Goal: Transaction & Acquisition: Purchase product/service

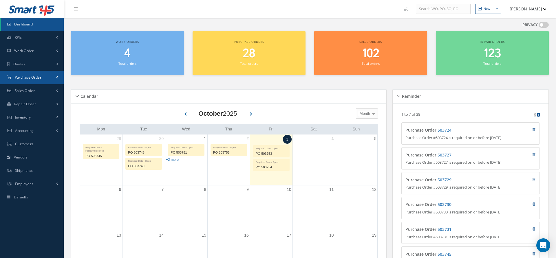
click at [19, 78] on span "Purchase Order" at bounding box center [28, 77] width 27 height 5
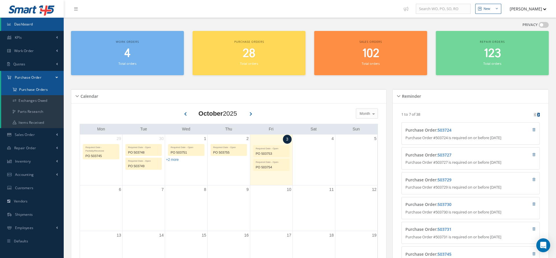
click at [25, 89] on a=1&status_id=2&status_id=3&status_id=5&collapsedFilters"] "Purchase Orders" at bounding box center [32, 89] width 63 height 11
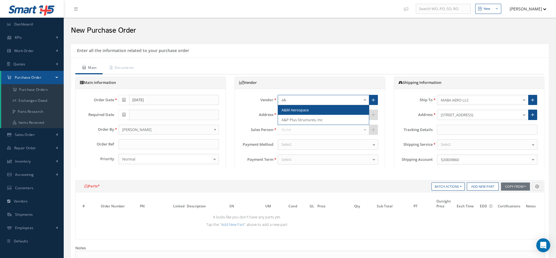
type input "a&m"
click at [298, 108] on span "A&M Aerospace" at bounding box center [295, 109] width 27 height 5
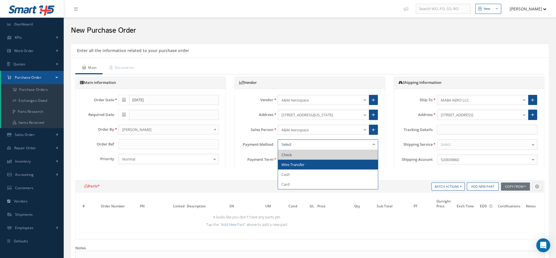
click at [307, 162] on span "Wire Transfer" at bounding box center [328, 165] width 100 height 10
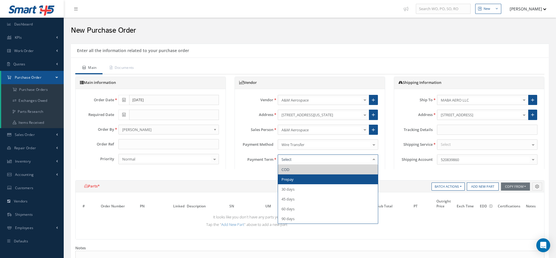
click at [300, 182] on span "Prepay" at bounding box center [328, 180] width 100 height 10
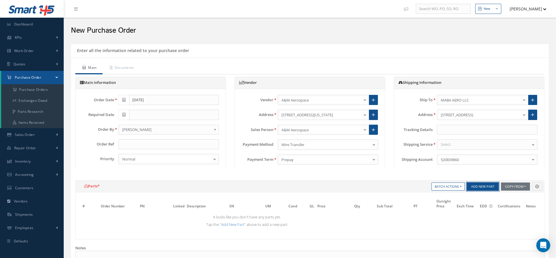
click at [472, 189] on button "Add New Part" at bounding box center [483, 187] width 32 height 8
select select "5"
select select "7"
select select "1"
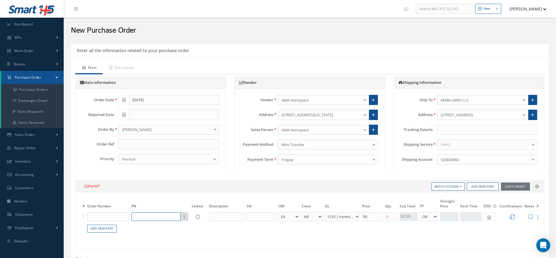
click at [142, 213] on input "text" at bounding box center [156, 217] width 49 height 9
paste input "A35860-10"
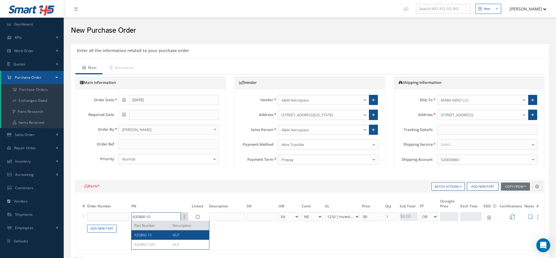
type input "A35860-10"
click at [165, 234] on div "A35860-10" at bounding box center [151, 235] width 34 height 5
type input "NUT"
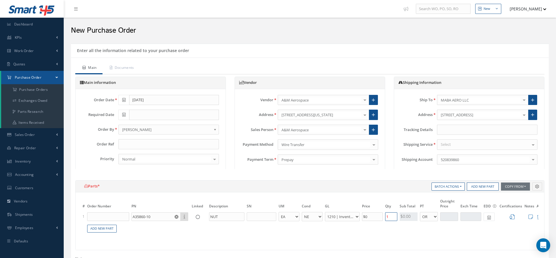
click at [394, 218] on input "1" at bounding box center [391, 217] width 12 height 9
type input "10"
click at [530, 217] on icon at bounding box center [531, 217] width 4 height 5
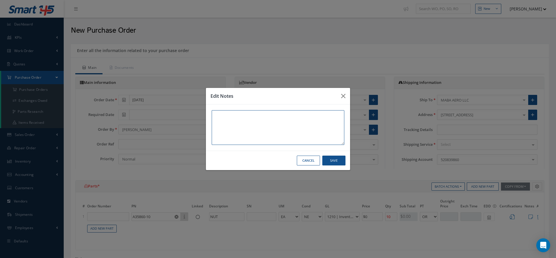
paste textarea "SV STOCK FLORIDA TAG BY AERO REPAIR DUAL REL TAG JUN 2025 MPO $50 $80 QUOTED MA…"
click at [250, 121] on textarea "SV STOCK FLORIDA TAG BY AERO REPAIR DUAL REL TAG JUN 2025 MPO $50 $80 QUOTED MA…" at bounding box center [278, 127] width 133 height 35
drag, startPoint x: 249, startPoint y: 120, endPoint x: 204, endPoint y: 109, distance: 45.5
click at [204, 109] on div "Edit Notes SV STOCK FLORIDA TAG BY AERO REPAIR DUAL REL TAG JUN 2025 MPO $50 $8…" at bounding box center [278, 129] width 556 height 258
drag, startPoint x: 226, startPoint y: 137, endPoint x: 211, endPoint y: 132, distance: 16.4
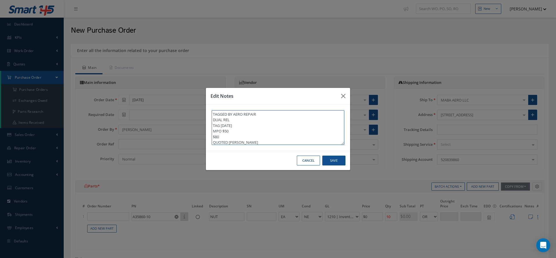
click at [211, 132] on div "TAGGED BY AERO REPAIR DUAL REL TAG JUN 2025 MPO $50 $80 QUOTED MATT" at bounding box center [278, 128] width 144 height 46
paste textarea "SV STOCK FLORIDA"
drag, startPoint x: 227, startPoint y: 132, endPoint x: 198, endPoint y: 131, distance: 29.6
click at [198, 131] on div "Edit Notes TAGGED BY AERO REPAIR DUAL REL TAG JUN 2025 SV STOCK FLORIDA Cancel …" at bounding box center [278, 129] width 556 height 258
type textarea "TAGGED BY AERO REPAIR DUAL REL TAG JUN 2025 STOCK FLORIDA"
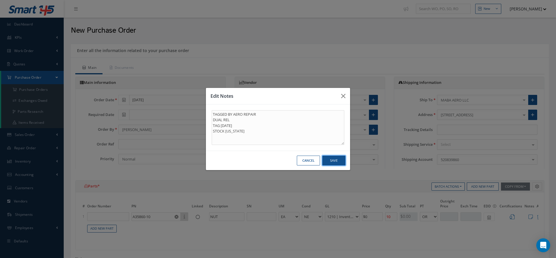
click at [330, 165] on button "Save" at bounding box center [333, 161] width 23 height 10
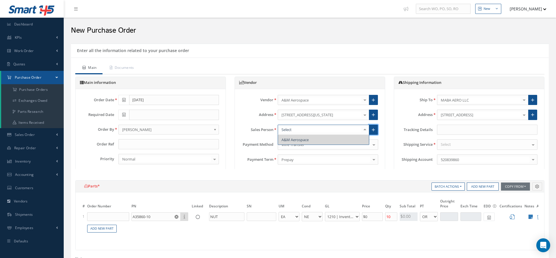
click at [374, 129] on icon at bounding box center [373, 130] width 3 height 4
radio input "true"
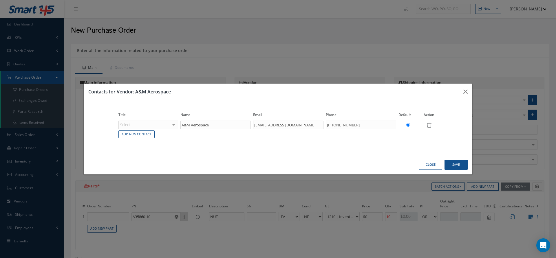
click at [432, 165] on button "Close" at bounding box center [430, 165] width 23 height 10
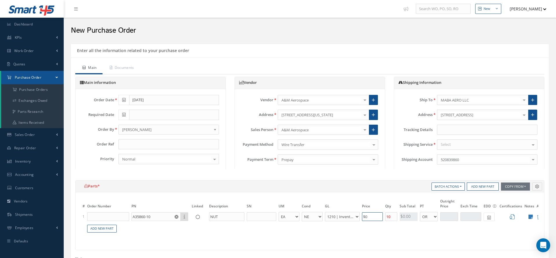
drag, startPoint x: 377, startPoint y: 218, endPoint x: 359, endPoint y: 217, distance: 18.3
click at [359, 217] on tr "1 A35860-10 Part Number Description NUT EA FT IN LB AR BC BER FN FP INSP NE NS …" at bounding box center [314, 217] width 467 height 11
type input "$80"
click at [312, 216] on select "AR BC BER FN FP INSP NE NS N/A OH RE RP SV TBR" at bounding box center [312, 217] width 21 height 10
select select "2"
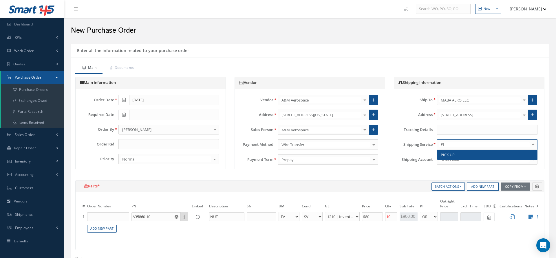
type input "PIC"
click at [463, 157] on span "PICK UP" at bounding box center [487, 155] width 100 height 10
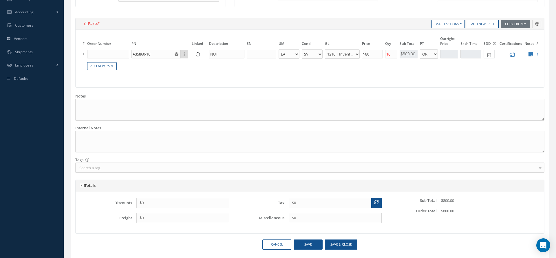
scroll to position [180, 0]
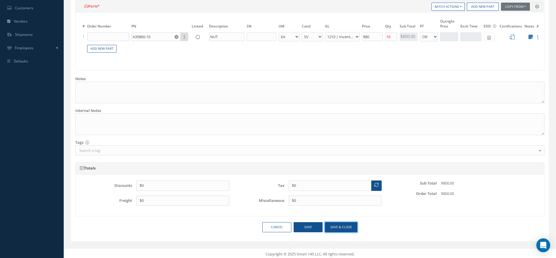
click at [342, 222] on button "Save & close" at bounding box center [341, 227] width 32 height 10
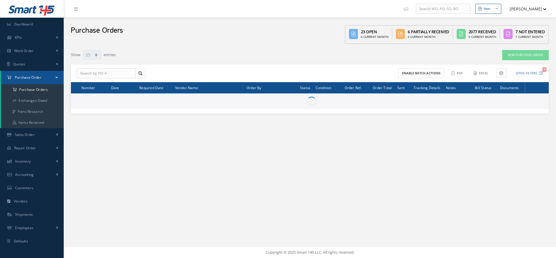
select select "25"
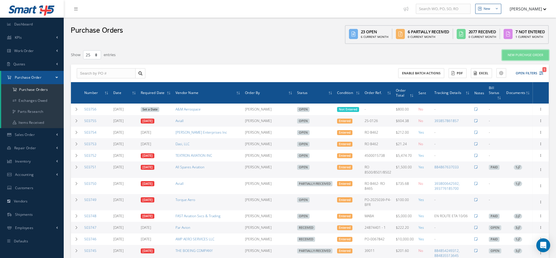
click at [525, 56] on link "New Purchase Order" at bounding box center [525, 55] width 47 height 10
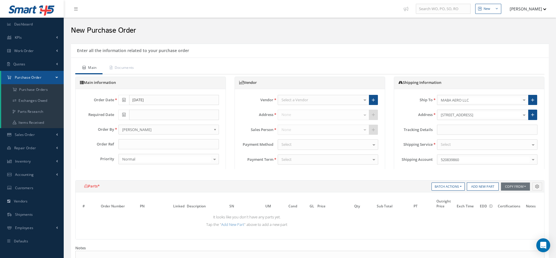
click at [346, 99] on div "Select a Vendor" at bounding box center [323, 100] width 91 height 10
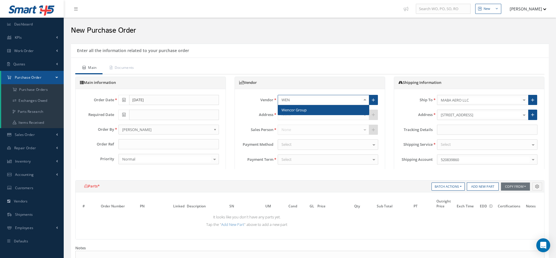
type input "WENC"
click at [326, 112] on span "Wencor Group" at bounding box center [323, 110] width 91 height 10
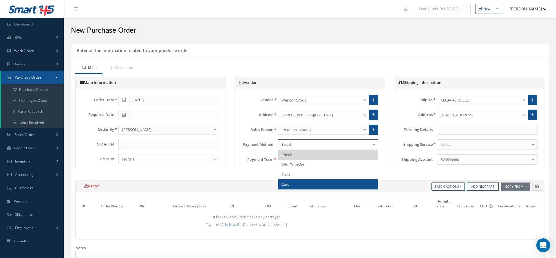
click at [293, 182] on span "Card" at bounding box center [328, 185] width 100 height 10
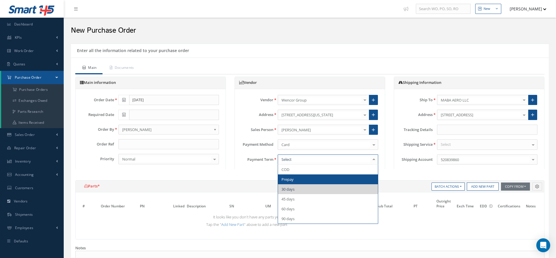
click at [314, 181] on span "Prepay" at bounding box center [328, 180] width 100 height 10
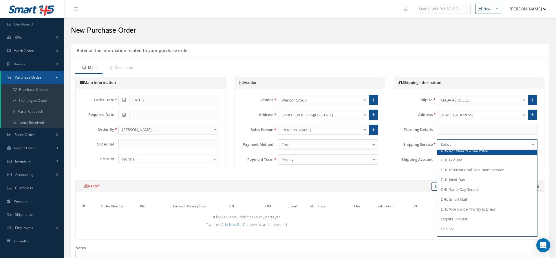
scroll to position [68, 0]
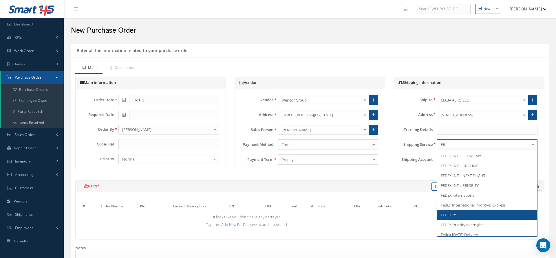
type input "FED"
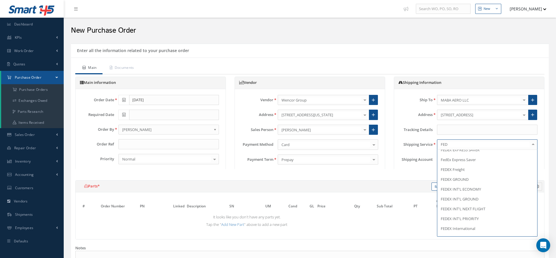
scroll to position [0, 0]
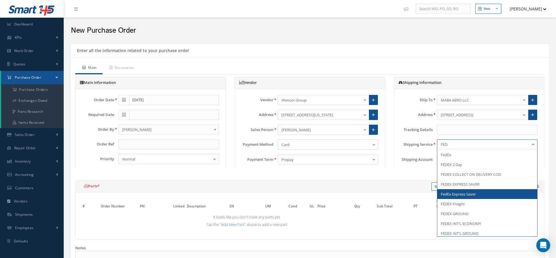
click at [469, 193] on span "FedEx Express Saver" at bounding box center [458, 194] width 35 height 5
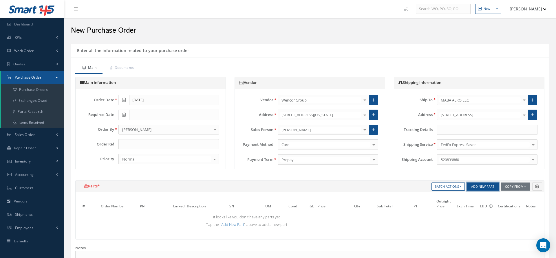
click at [478, 184] on button "Add New Part" at bounding box center [483, 187] width 32 height 8
select select "5"
select select "7"
select select "1"
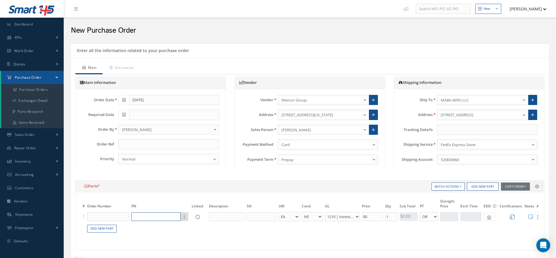
click at [158, 217] on input "text" at bounding box center [156, 217] width 49 height 9
paste input "801187-1"
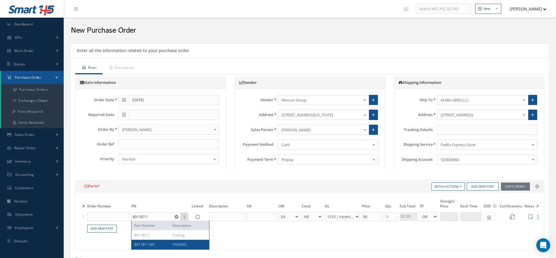
click at [163, 247] on div "# Order Number PN Linked Description SN UM Cond GL Price Qty Qty Received Sub T…" at bounding box center [310, 222] width 469 height 58
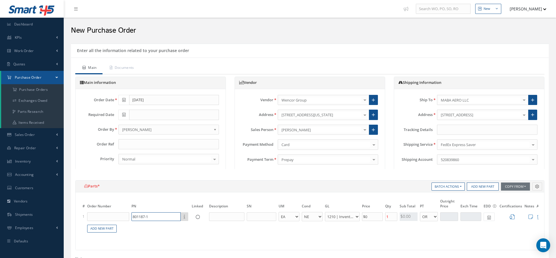
click at [158, 217] on input "801187-1" at bounding box center [156, 217] width 49 height 9
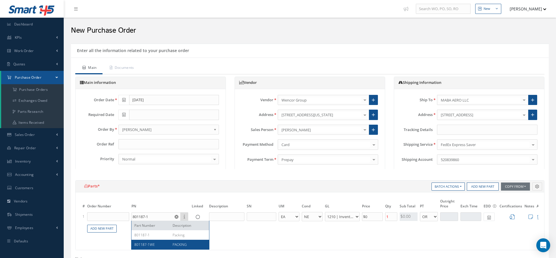
click at [152, 244] on span "801187-1WE" at bounding box center [144, 244] width 21 height 5
type input "801187-1WE"
type input "PACKING"
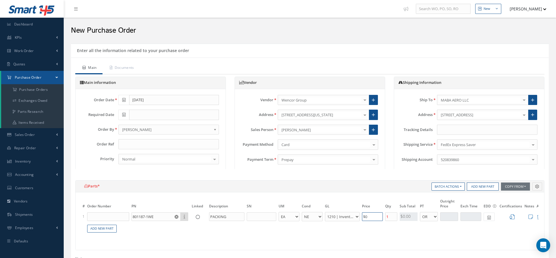
click at [373, 217] on input "$0" at bounding box center [372, 217] width 21 height 9
drag, startPoint x: 393, startPoint y: 217, endPoint x: 372, endPoint y: 216, distance: 20.6
click at [372, 216] on tr "1 801187-1WE Part Number Description PACKING EA FT IN LB AR BC BER FN FP INSP N…" at bounding box center [314, 217] width 467 height 11
type input "20"
drag, startPoint x: 378, startPoint y: 217, endPoint x: 354, endPoint y: 218, distance: 24.3
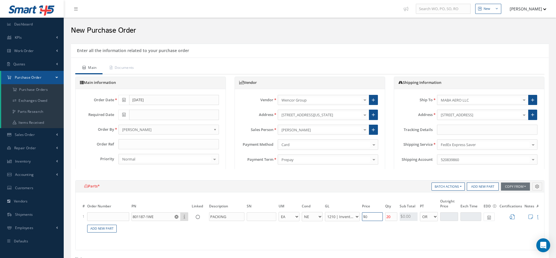
click at [354, 218] on tr "1 801187-1WE Part Number Description PACKING EA FT IN LB AR BC BER FN FP INSP N…" at bounding box center [314, 217] width 467 height 11
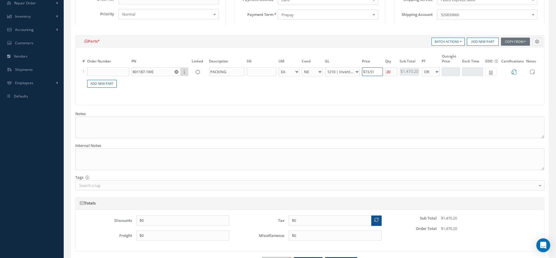
scroll to position [180, 0]
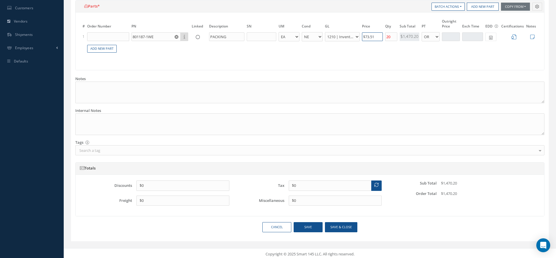
type input "$73.51"
click at [347, 223] on button "Save & close" at bounding box center [341, 227] width 32 height 10
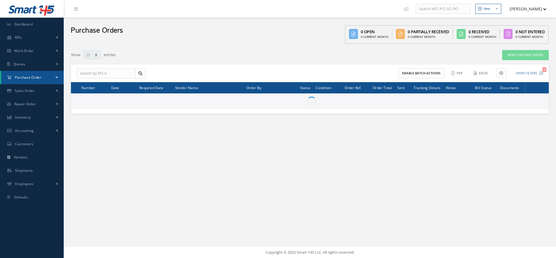
select select "25"
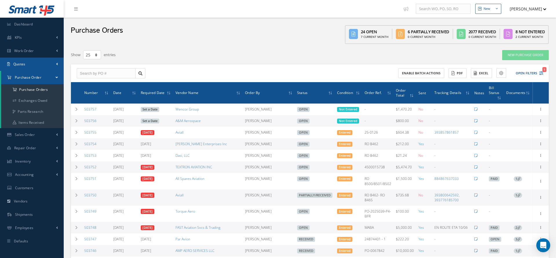
click at [26, 66] on link "Quotes" at bounding box center [32, 64] width 64 height 13
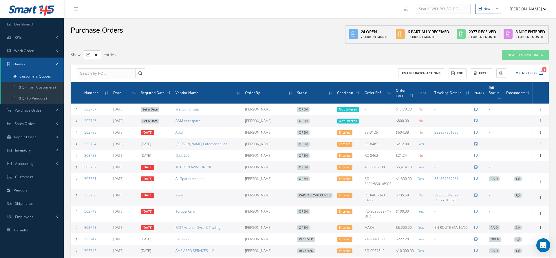
click at [30, 81] on link "Customers Quotes" at bounding box center [32, 76] width 63 height 11
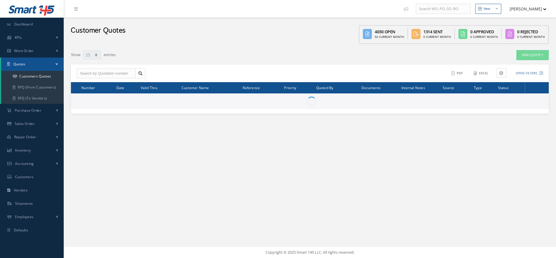
select select "25"
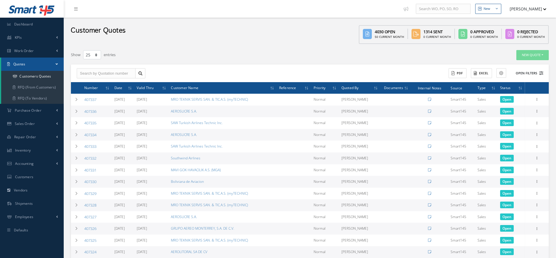
click at [529, 72] on button "Open Filters" at bounding box center [527, 74] width 33 height 10
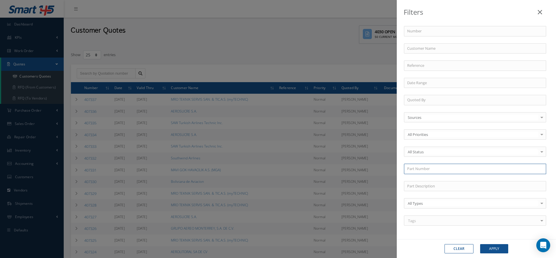
click at [419, 168] on input "text" at bounding box center [475, 169] width 142 height 10
paste input "801187-1"
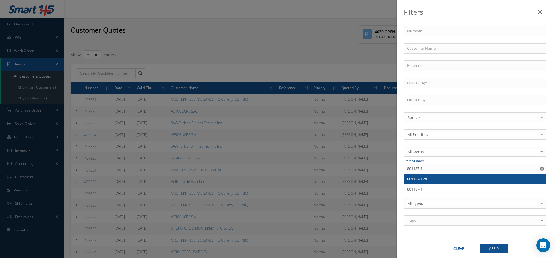
click at [439, 177] on div "801187-1WE" at bounding box center [475, 180] width 136 height 6
type input "801187-1WE"
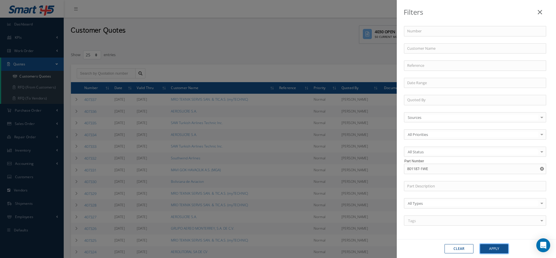
click at [495, 249] on button "Apply" at bounding box center [494, 248] width 28 height 9
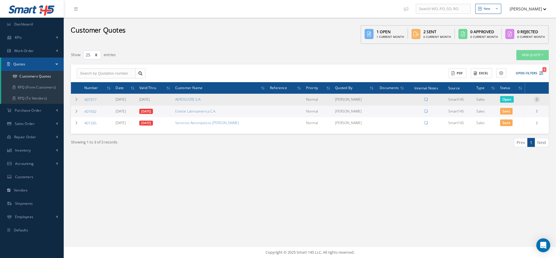
click at [540, 99] on icon at bounding box center [537, 99] width 6 height 5
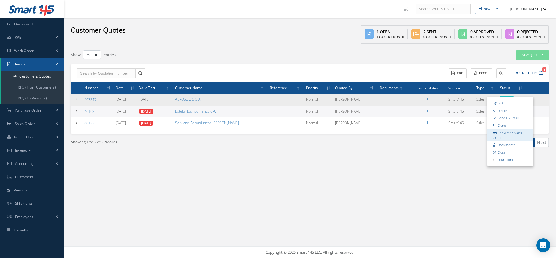
click at [512, 137] on link "Convert to Sales Order" at bounding box center [511, 135] width 46 height 12
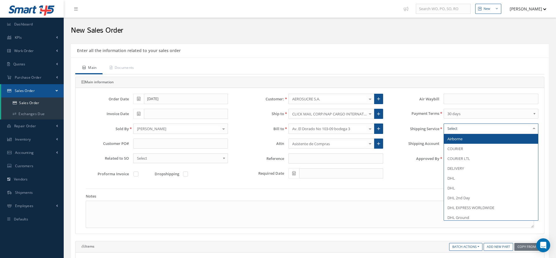
click at [461, 127] on div at bounding box center [491, 129] width 95 height 10
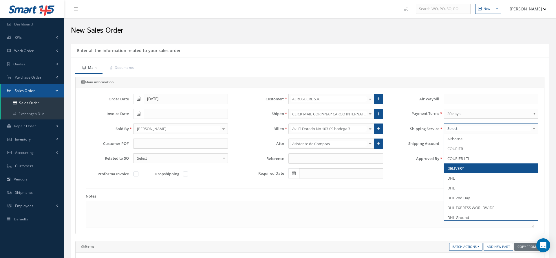
click at [457, 168] on span "DELIVERY" at bounding box center [456, 168] width 17 height 5
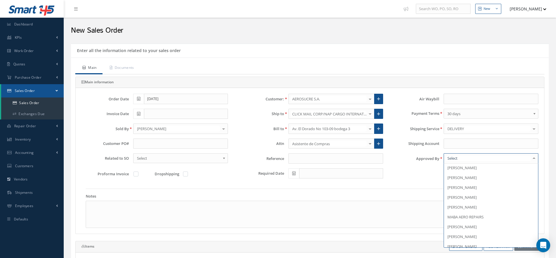
scroll to position [72, 0]
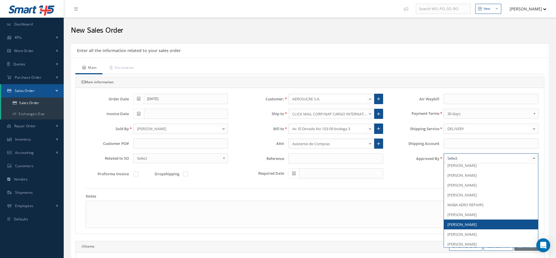
click at [465, 222] on span "[PERSON_NAME]" at bounding box center [462, 224] width 29 height 5
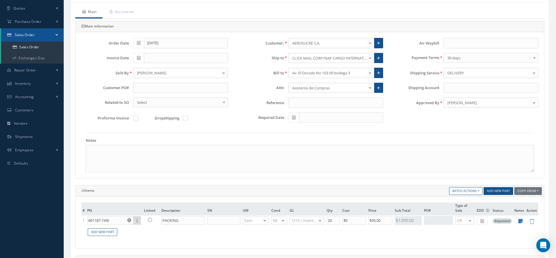
scroll to position [62, 0]
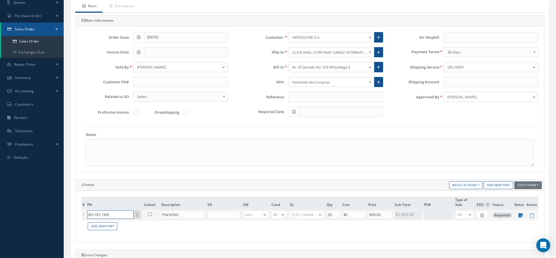
click at [108, 215] on input "801187-1WE" at bounding box center [110, 215] width 46 height 9
click at [112, 215] on input "801187-1WE" at bounding box center [110, 215] width 46 height 9
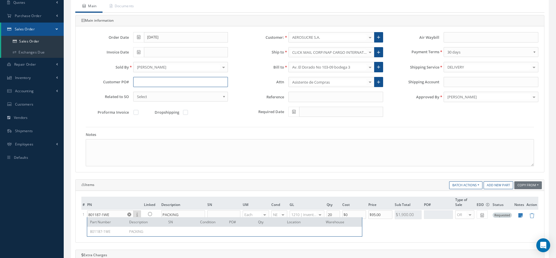
click at [154, 83] on input "text" at bounding box center [180, 82] width 95 height 10
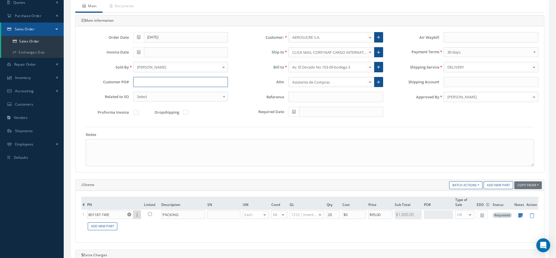
paste input "OC9085"
type input "OC9085"
click at [130, 12] on link "Documents" at bounding box center [121, 7] width 37 height 12
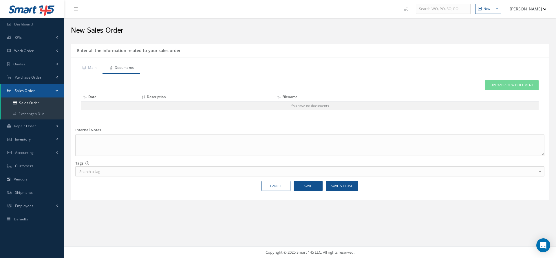
scroll to position [0, 0]
click at [512, 85] on span "Upload a New Document" at bounding box center [512, 85] width 43 height 5
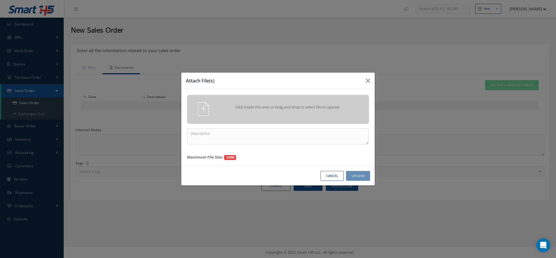
click at [267, 99] on div "Click inside this area or drag and drop to select file to upload." at bounding box center [278, 109] width 182 height 29
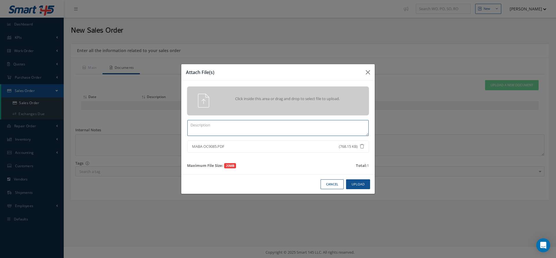
click at [280, 132] on textarea at bounding box center [277, 128] width 181 height 16
type textarea "O"
type textarea "PO"
click at [356, 182] on button "Upload" at bounding box center [358, 185] width 24 height 10
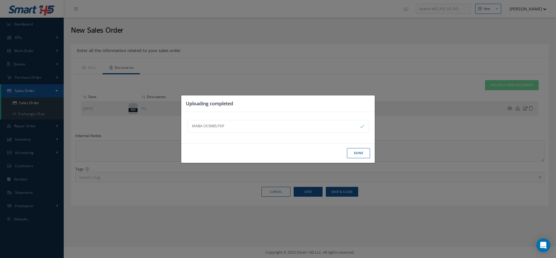
click at [357, 156] on button "Done" at bounding box center [358, 153] width 23 height 10
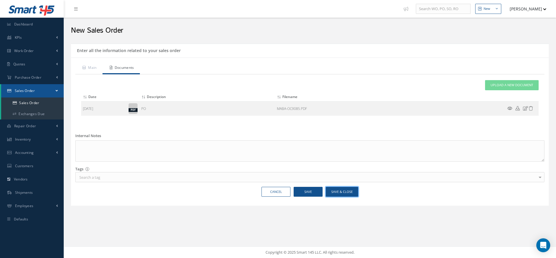
click at [337, 196] on button "Save & Close" at bounding box center [342, 192] width 32 height 10
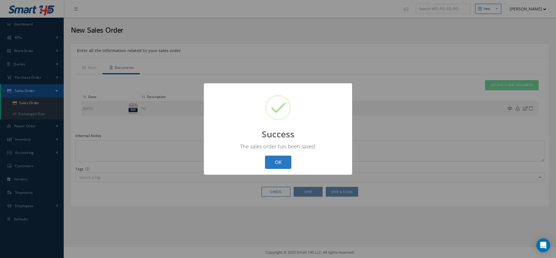
click at [279, 164] on button "OK" at bounding box center [278, 163] width 26 height 14
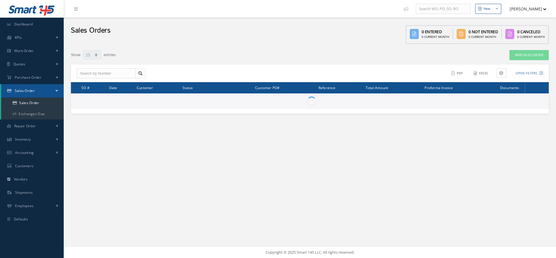
select select "25"
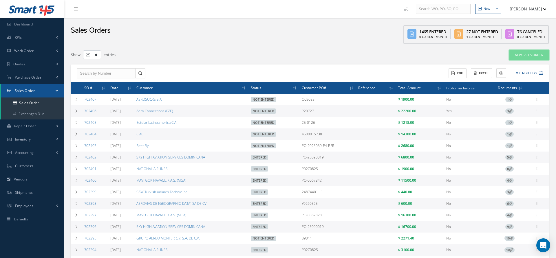
click at [526, 55] on link "New Sales Order" at bounding box center [529, 55] width 39 height 10
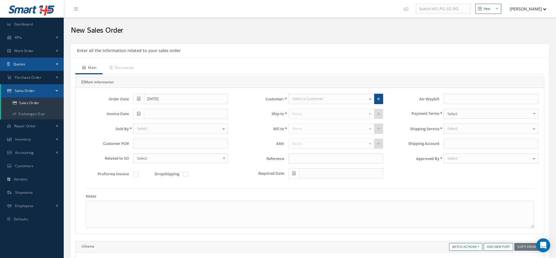
click at [25, 67] on link "Quotes" at bounding box center [32, 64] width 64 height 13
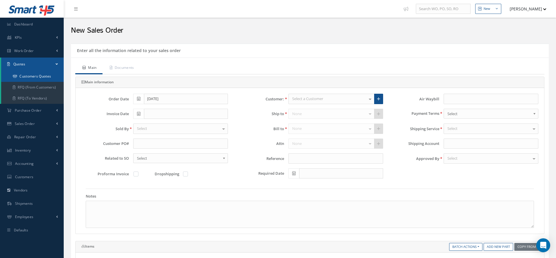
click at [29, 79] on link "Customers Quotes" at bounding box center [32, 76] width 63 height 11
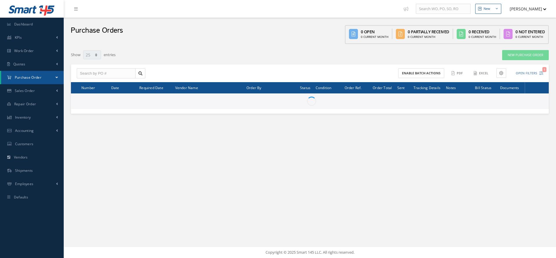
select select "25"
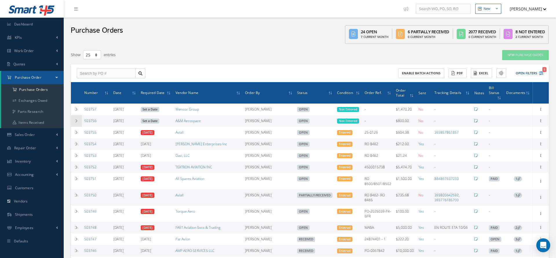
click at [77, 117] on td at bounding box center [76, 121] width 11 height 12
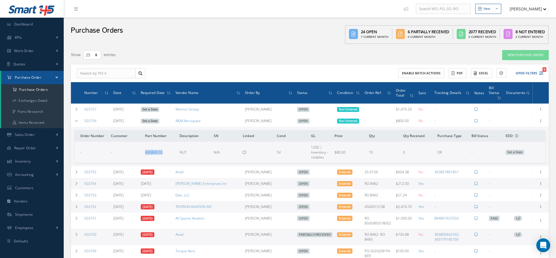
drag, startPoint x: 137, startPoint y: 154, endPoint x: 163, endPoint y: 155, distance: 25.2
click at [163, 155] on tr "- - A35860-10 NUT N/A SV 1200 | Inventory - rotables $80.00 10 0 OR - Set a Date" at bounding box center [309, 152] width 471 height 21
click at [141, 144] on td "-" at bounding box center [126, 152] width 34 height 21
drag, startPoint x: 142, startPoint y: 158, endPoint x: 165, endPoint y: 158, distance: 23.8
click at [165, 158] on tr "- - A35860-10 NUT N/A SV 1200 | Inventory - rotables $80.00 10 0 OR - Set a Date" at bounding box center [309, 152] width 471 height 21
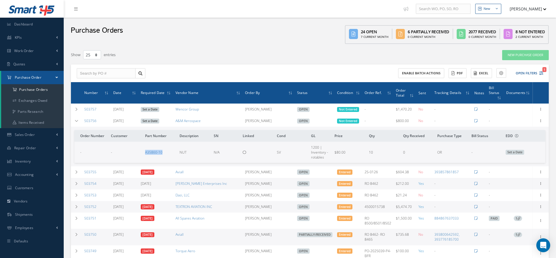
copy tr "A35860-10"
click at [76, 121] on icon at bounding box center [76, 120] width 4 height 3
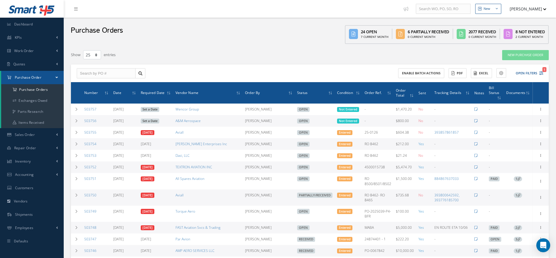
drag, startPoint x: 103, startPoint y: 122, endPoint x: 82, endPoint y: 123, distance: 20.9
click at [82, 123] on td "503756" at bounding box center [96, 121] width 29 height 12
copy link "503756"
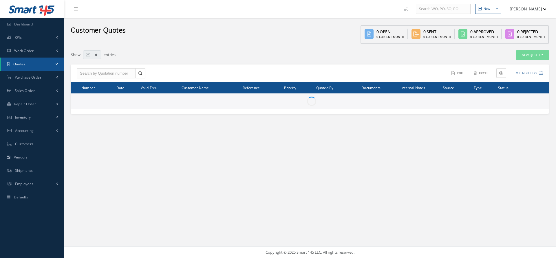
select select "25"
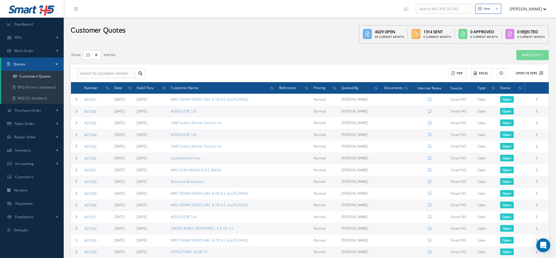
click at [523, 73] on button "Open Filters" at bounding box center [527, 74] width 33 height 10
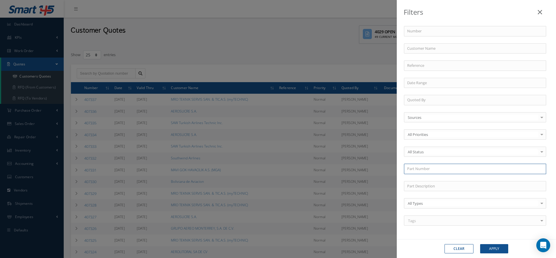
click at [417, 166] on input "text" at bounding box center [475, 169] width 142 height 10
drag, startPoint x: 443, startPoint y: 166, endPoint x: 389, endPoint y: 165, distance: 53.3
click at [389, 165] on div "Filters Number Customer Name Reference Quoted By Sources Sources Smart145 Rotab…" at bounding box center [278, 129] width 556 height 258
paste input "OC9085"
type input "OC9085"
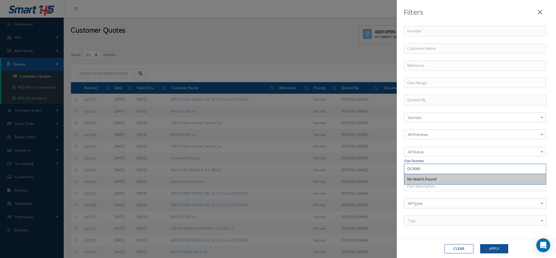
drag, startPoint x: 443, startPoint y: 165, endPoint x: 381, endPoint y: 165, distance: 61.4
click at [381, 165] on div "Filters Number Customer Name Reference Quoted By Sources Sources Smart145 Rotab…" at bounding box center [278, 129] width 556 height 258
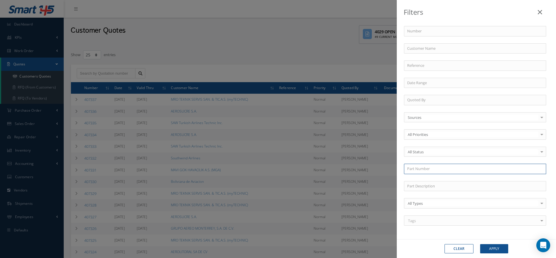
paste input "A35860-10"
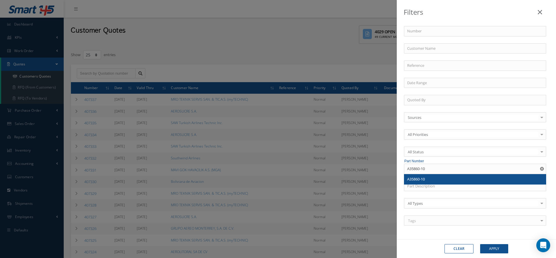
click at [424, 179] on span "A35860-10" at bounding box center [416, 179] width 18 height 5
type input "A35860-10"
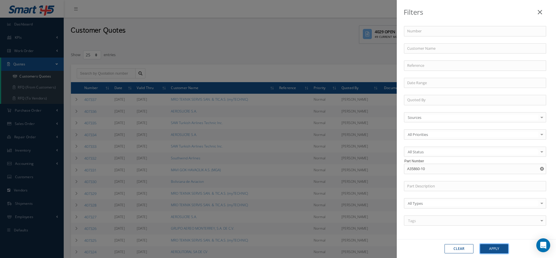
click at [502, 249] on button "Apply" at bounding box center [494, 248] width 28 height 9
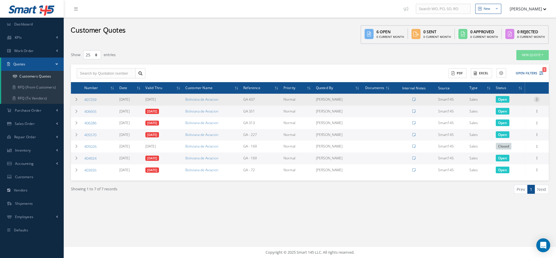
click at [536, 98] on icon at bounding box center [537, 99] width 6 height 5
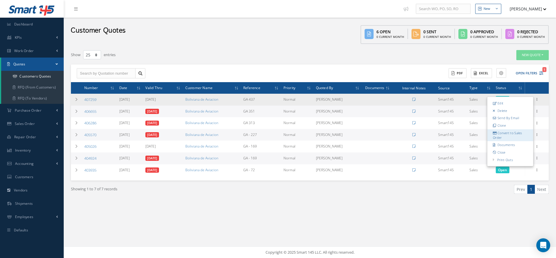
click at [513, 133] on link "Convert to Sales Order" at bounding box center [511, 135] width 46 height 12
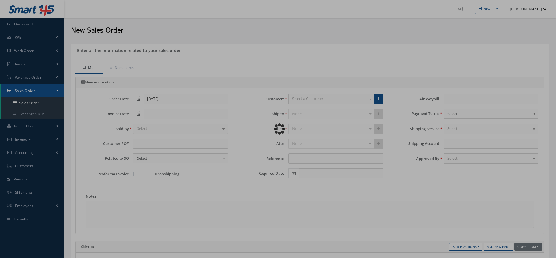
type input "GA 437"
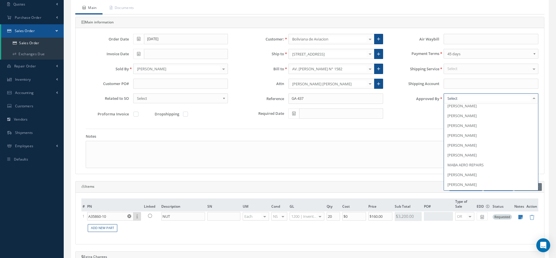
scroll to position [60, 0]
click at [469, 174] on span "[PERSON_NAME]" at bounding box center [462, 176] width 29 height 5
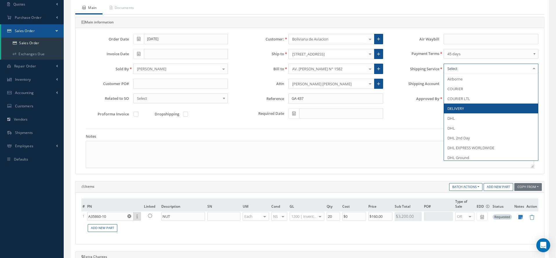
click at [463, 105] on span "DELIVERY" at bounding box center [491, 109] width 94 height 10
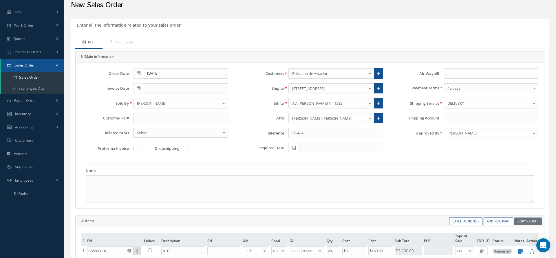
scroll to position [14, 0]
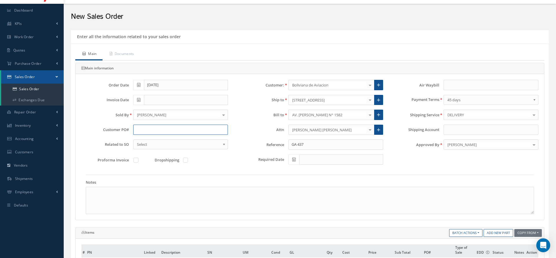
click at [158, 128] on input "text" at bounding box center [180, 130] width 95 height 10
drag, startPoint x: 156, startPoint y: 128, endPoint x: 145, endPoint y: 130, distance: 11.1
click at [145, 130] on input "TBD LUNES 10/6" at bounding box center [180, 130] width 95 height 10
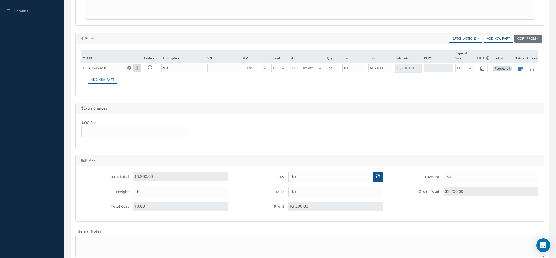
scroll to position [267, 0]
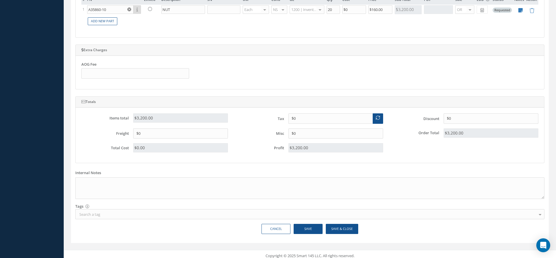
type input "TBD ENTREGA 10/6"
click at [343, 224] on button "Save & Close" at bounding box center [342, 229] width 32 height 10
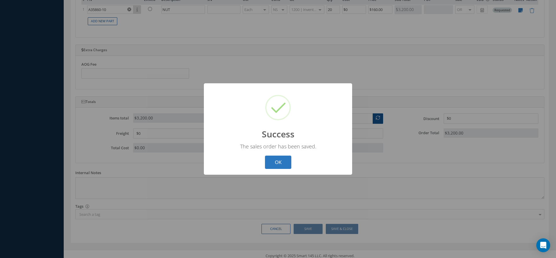
click at [273, 166] on button "OK" at bounding box center [278, 163] width 26 height 14
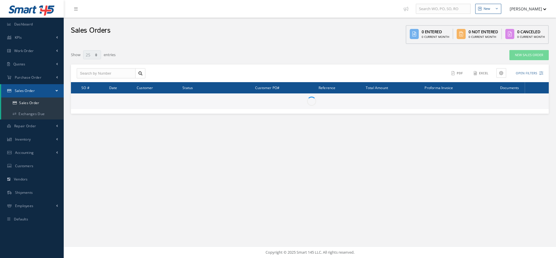
select select "25"
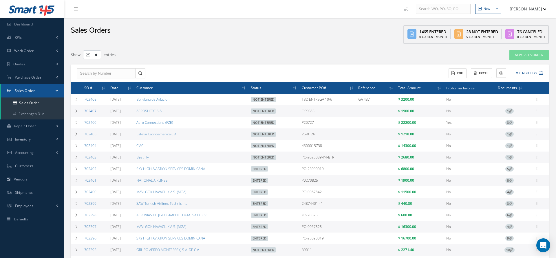
drag, startPoint x: 102, startPoint y: 112, endPoint x: 84, endPoint y: 112, distance: 17.7
click at [84, 112] on td "702407" at bounding box center [95, 111] width 26 height 12
copy link "702407"
click at [528, 73] on button "Open Filters" at bounding box center [527, 74] width 33 height 10
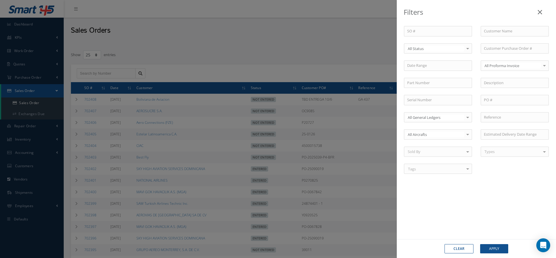
click at [424, 53] on div "SO # Customer Name Select All Status All Status Entered Not Entered Partially E…" at bounding box center [477, 103] width 154 height 155
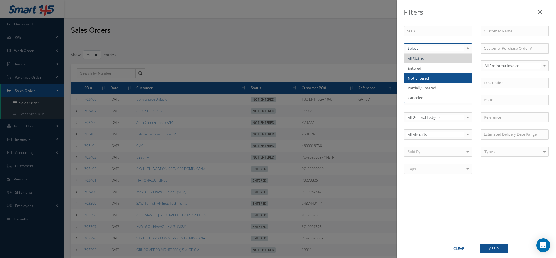
click at [428, 76] on span "Not Entered" at bounding box center [418, 78] width 21 height 5
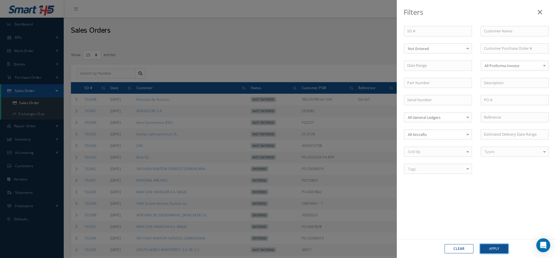
click at [491, 249] on button "Apply" at bounding box center [494, 248] width 28 height 9
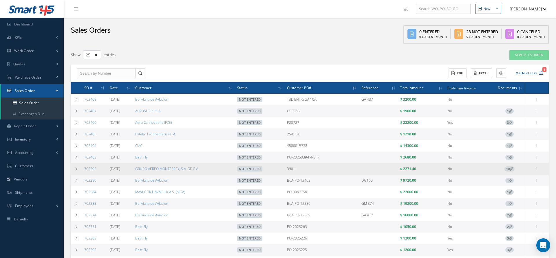
click at [512, 169] on icon at bounding box center [511, 168] width 3 height 3
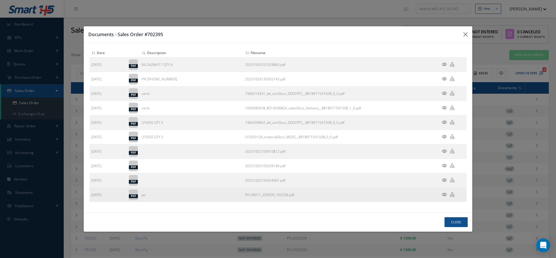
click at [444, 195] on icon at bounding box center [444, 195] width 5 height 4
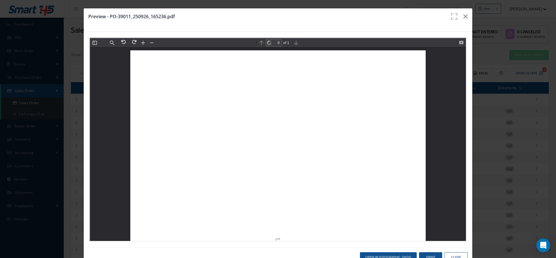
type input "1"
click at [467, 15] on icon "button" at bounding box center [465, 16] width 4 height 7
